Goal: Navigation & Orientation: Go to known website

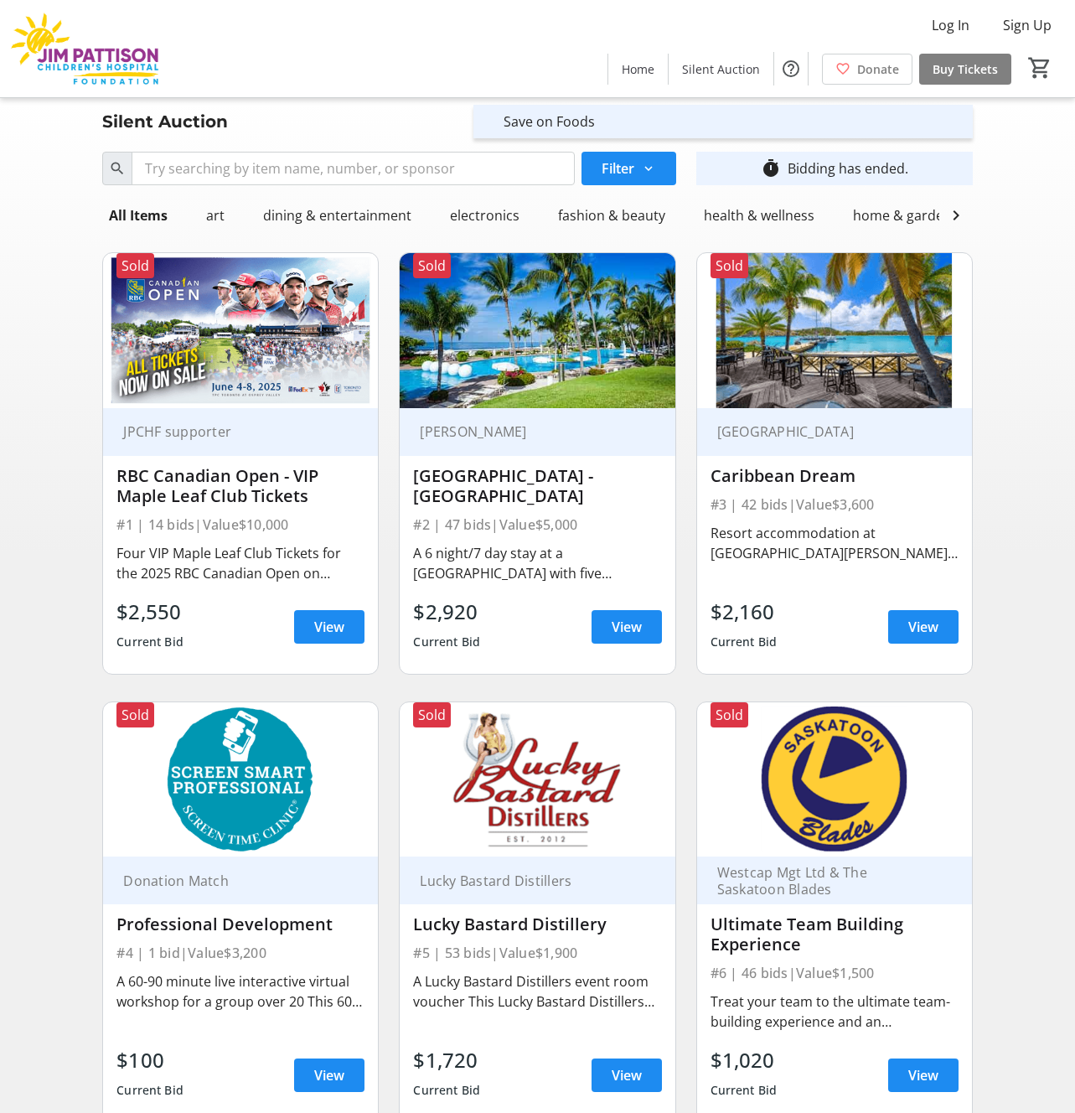
click at [110, 72] on img at bounding box center [84, 49] width 149 height 84
